Goal: Information Seeking & Learning: Learn about a topic

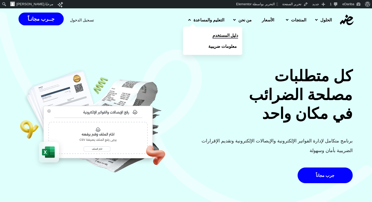
click at [213, 35] on span "دليل المستخدم" at bounding box center [226, 35] width 26 height 6
drag, startPoint x: 0, startPoint y: 0, endPoint x: 199, endPoint y: 47, distance: 204.7
click at [210, 47] on span "معلومات ضريبية" at bounding box center [224, 46] width 28 height 6
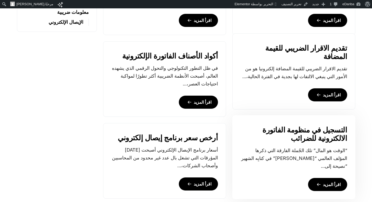
scroll to position [287, 0]
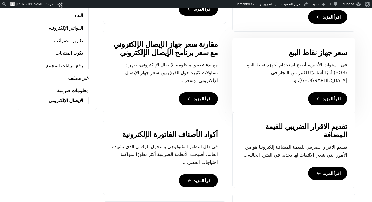
click at [319, 94] on icon at bounding box center [319, 99] width 4 height 10
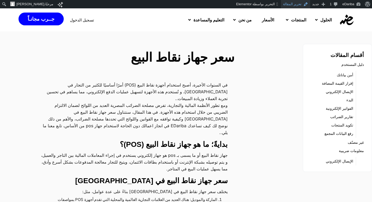
click at [304, 6] on link "تحرير المقالة" at bounding box center [296, 4] width 30 height 8
